Goal: Transaction & Acquisition: Purchase product/service

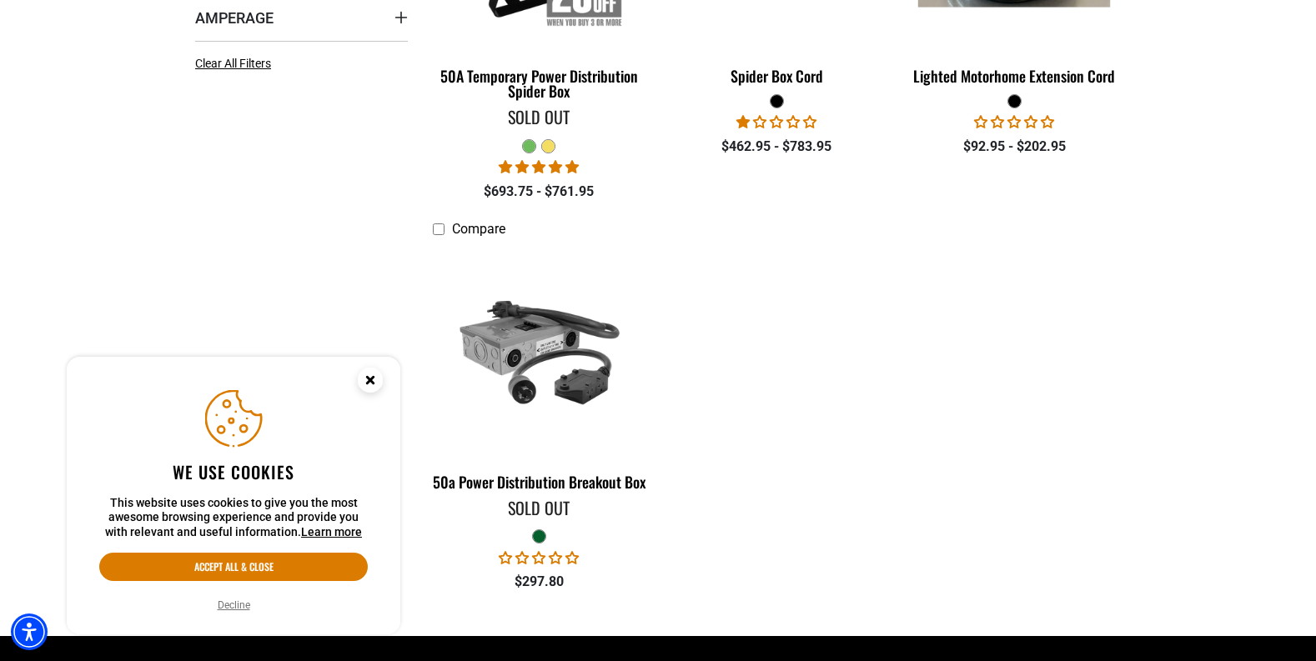
scroll to position [417, 0]
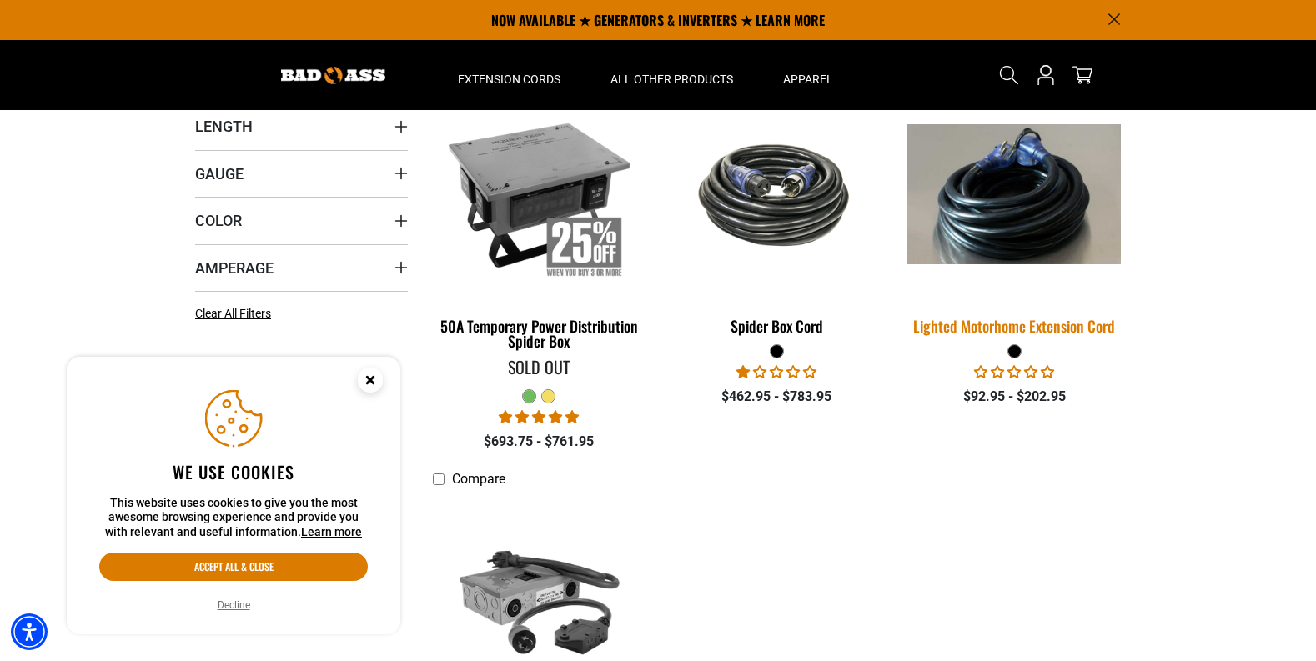
click at [1029, 331] on div "Lighted Motorhome Extension Cord" at bounding box center [1014, 326] width 213 height 15
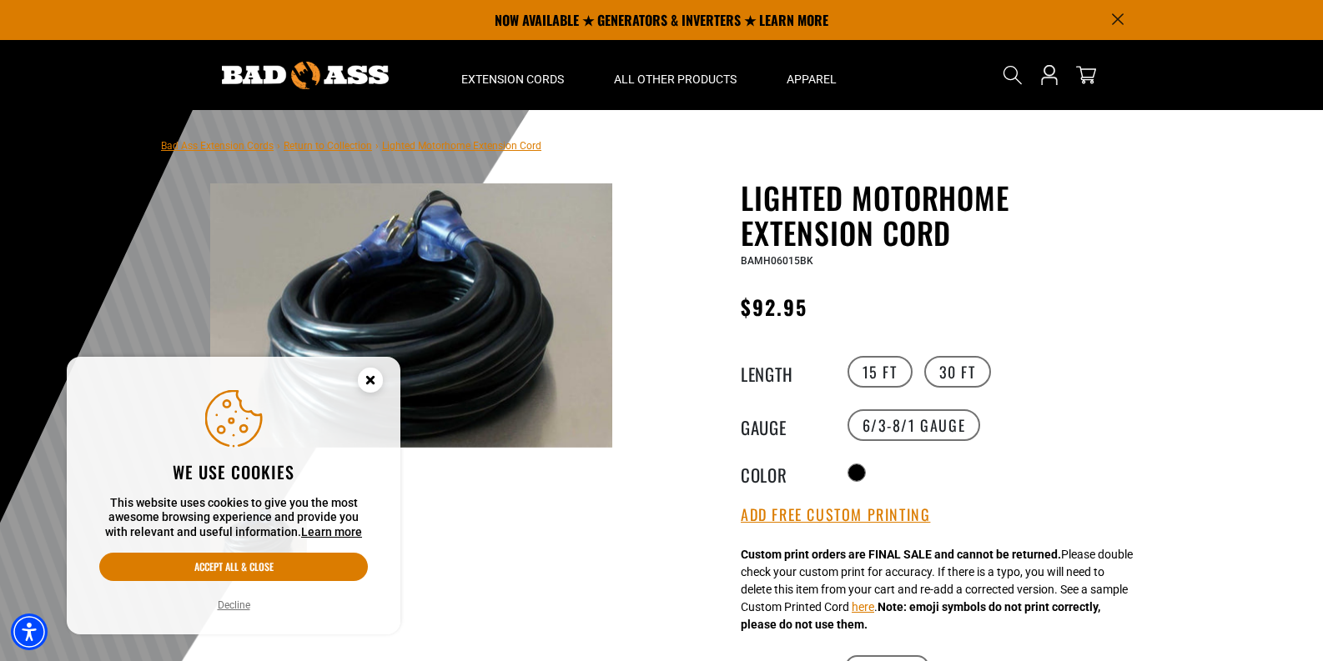
click at [373, 378] on icon "Close this option" at bounding box center [370, 380] width 6 height 6
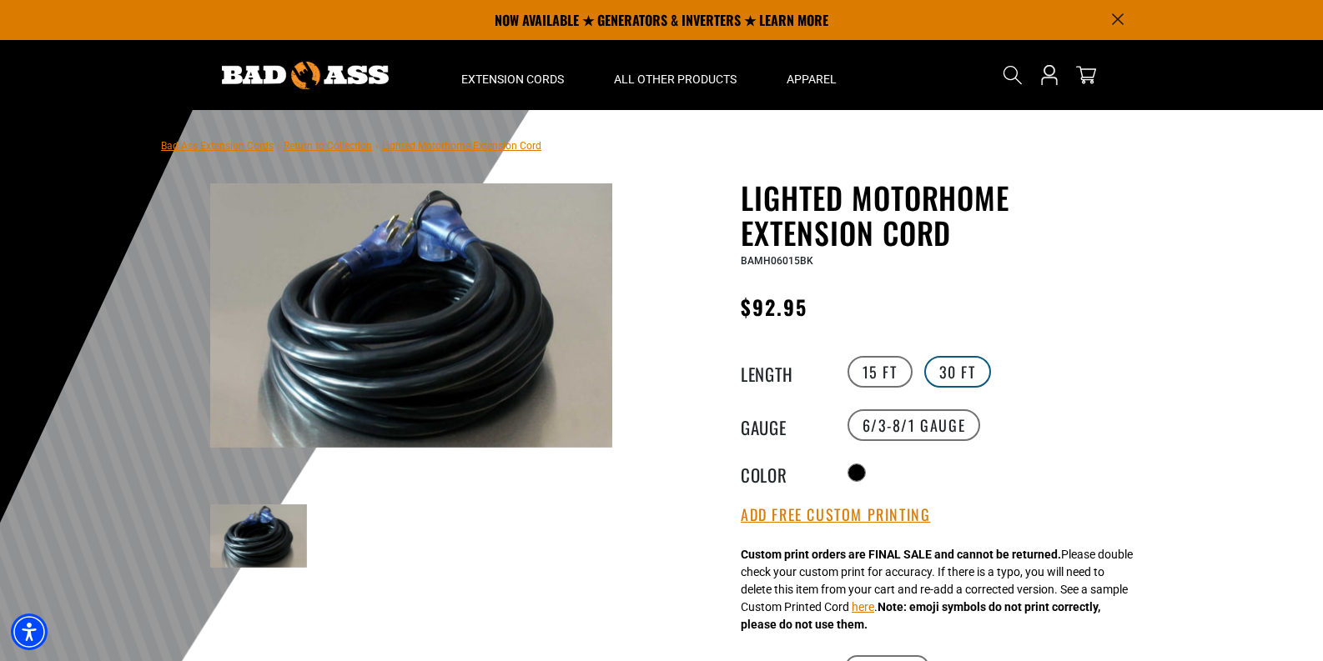
click at [953, 375] on label "30 FT" at bounding box center [957, 372] width 67 height 32
click at [878, 423] on label "6/3-8/1 Gauge" at bounding box center [913, 426] width 133 height 32
click at [872, 422] on label "6/3-8/1 Gauge" at bounding box center [913, 426] width 133 height 32
